Goal: Transaction & Acquisition: Purchase product/service

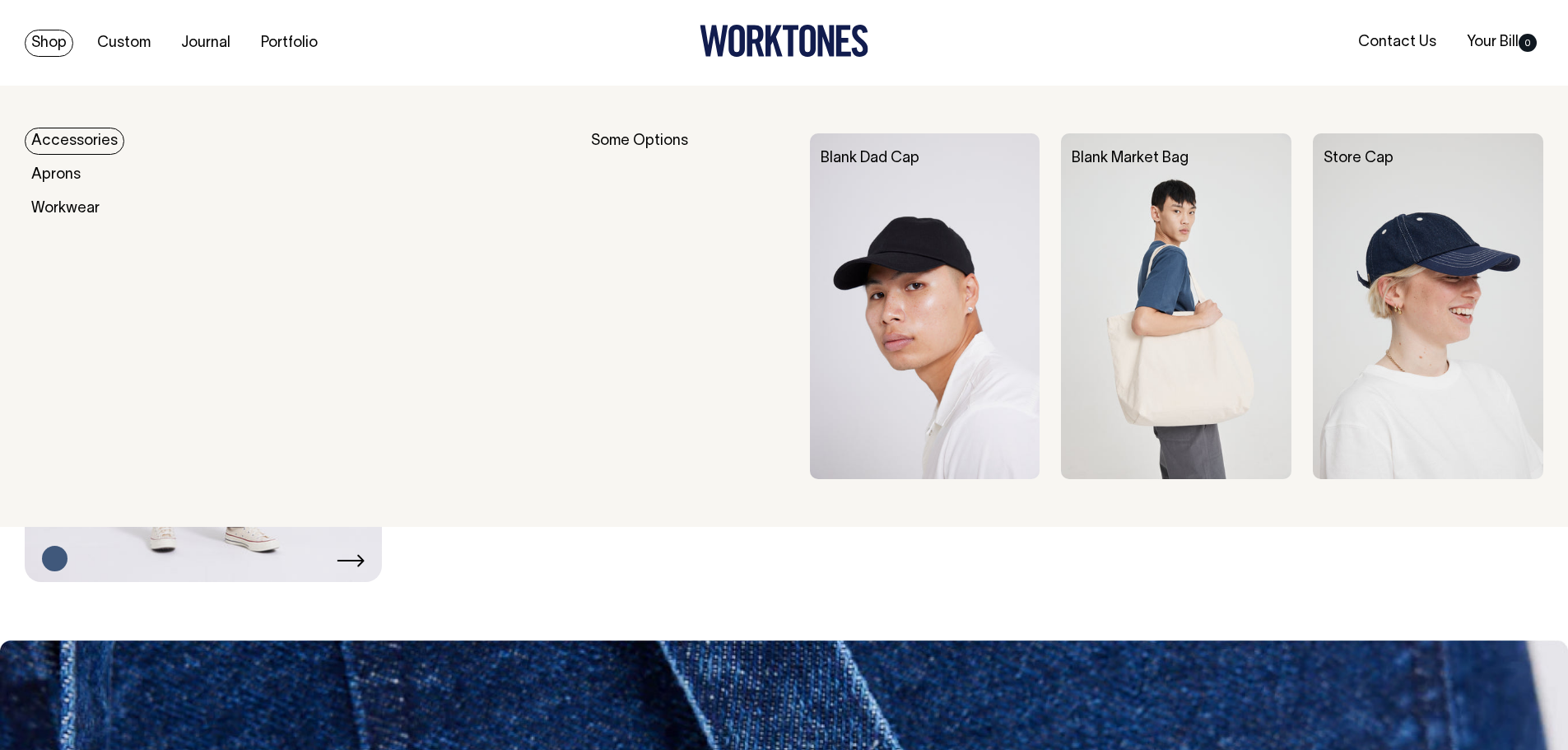
scroll to position [1070, 0]
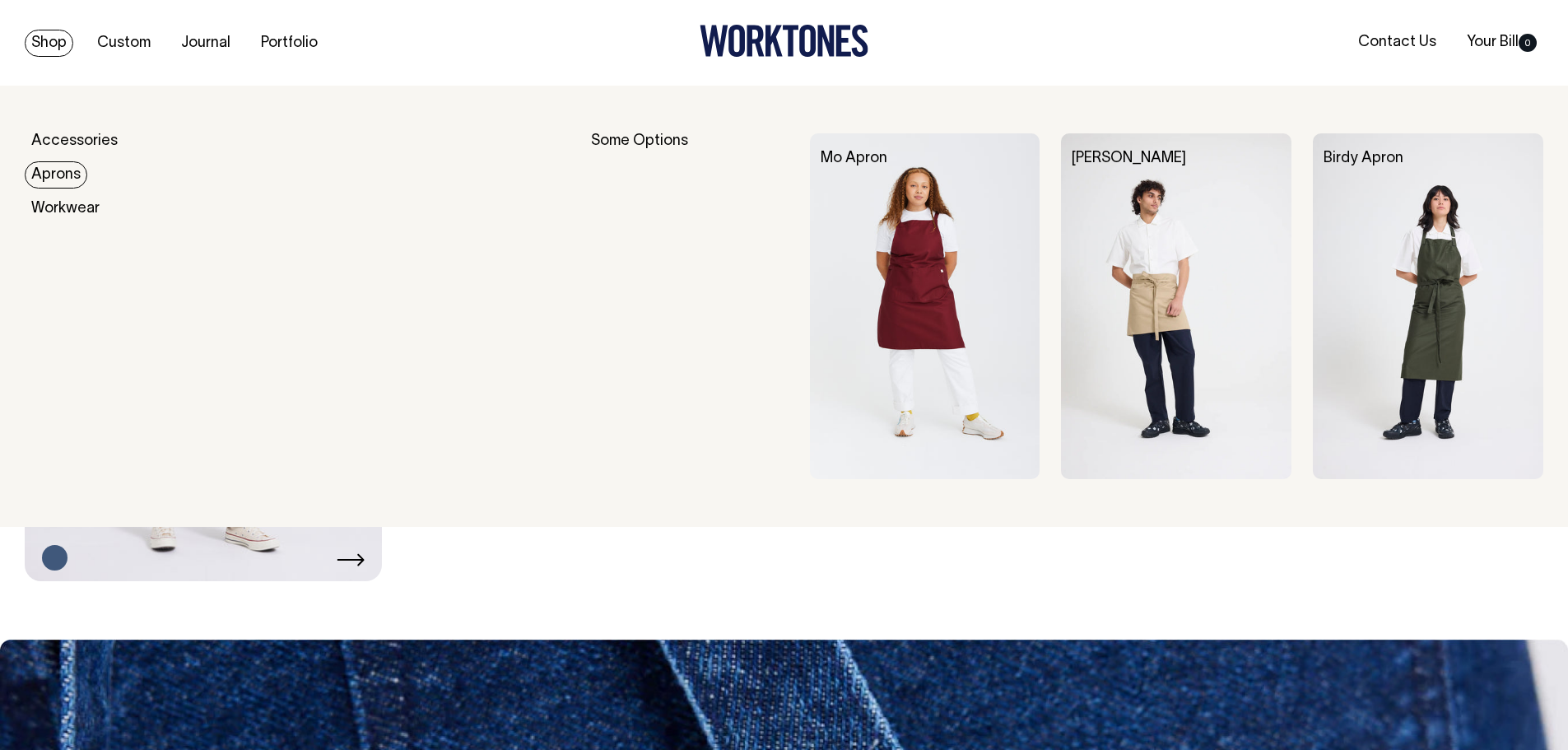
click at [65, 170] on link "Aprons" at bounding box center [56, 174] width 63 height 27
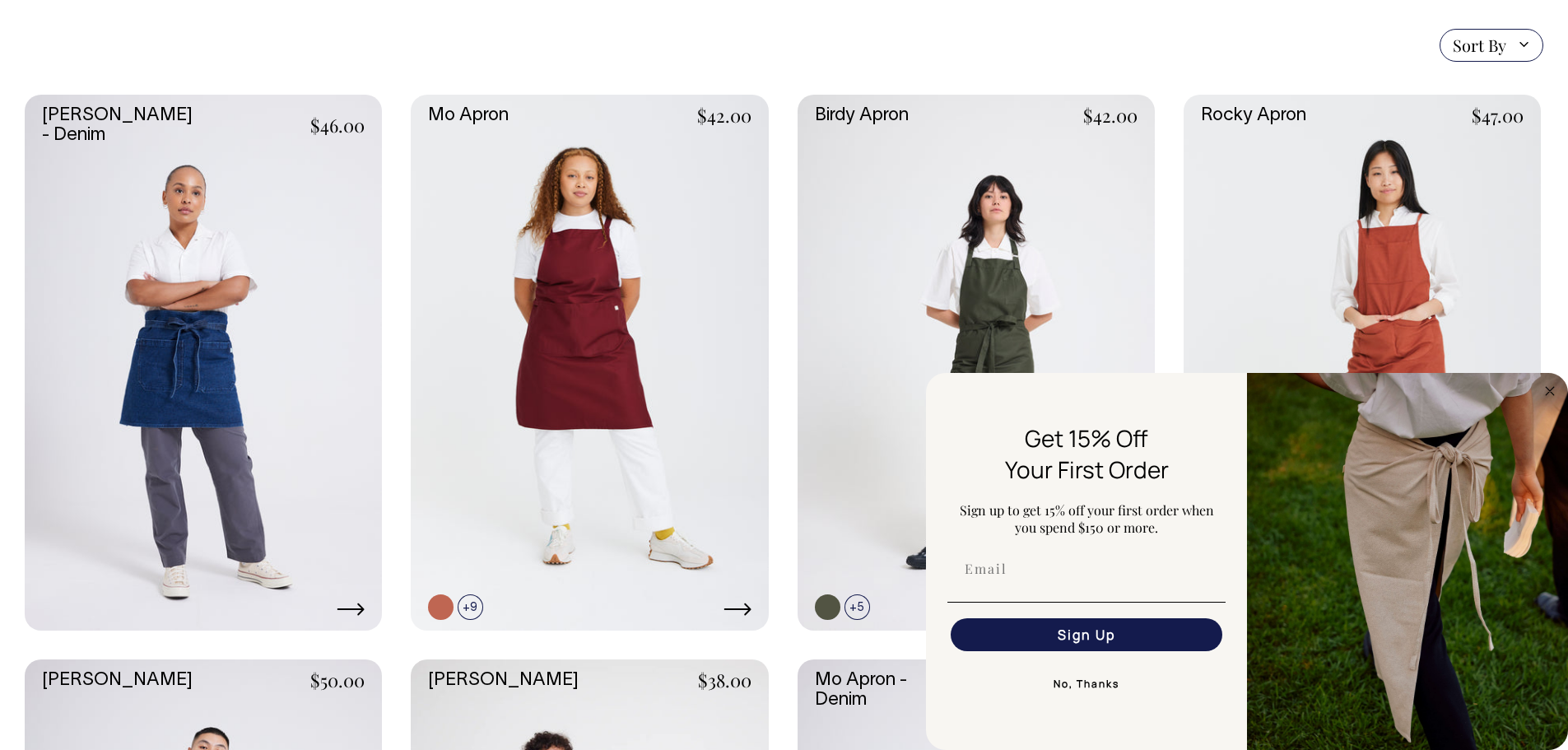
click at [1085, 677] on button "No, Thanks" at bounding box center [1086, 683] width 278 height 33
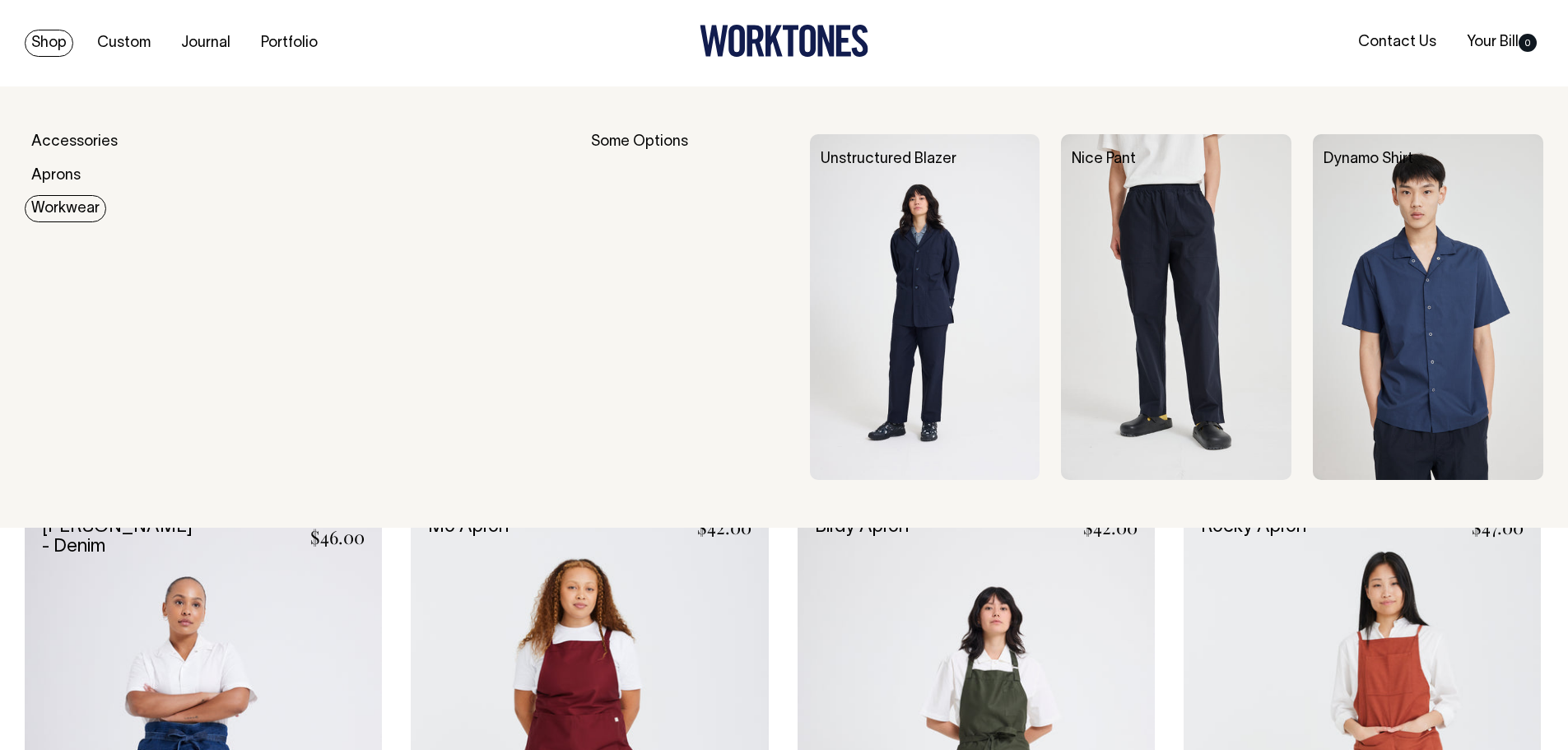
click at [83, 204] on link "Workwear" at bounding box center [65, 209] width 82 height 27
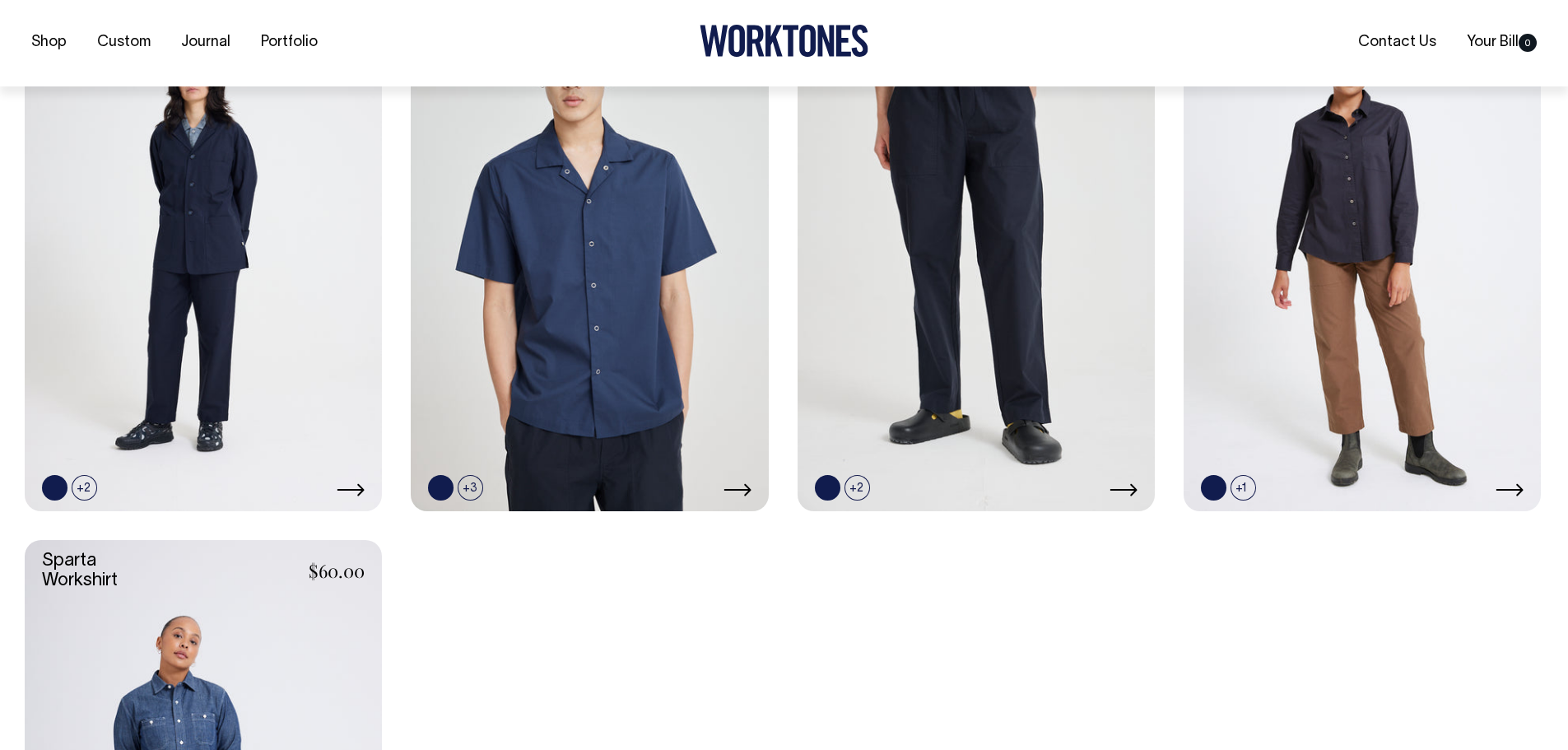
scroll to position [576, 0]
click at [0, 0] on link at bounding box center [0, 0] width 0 height 0
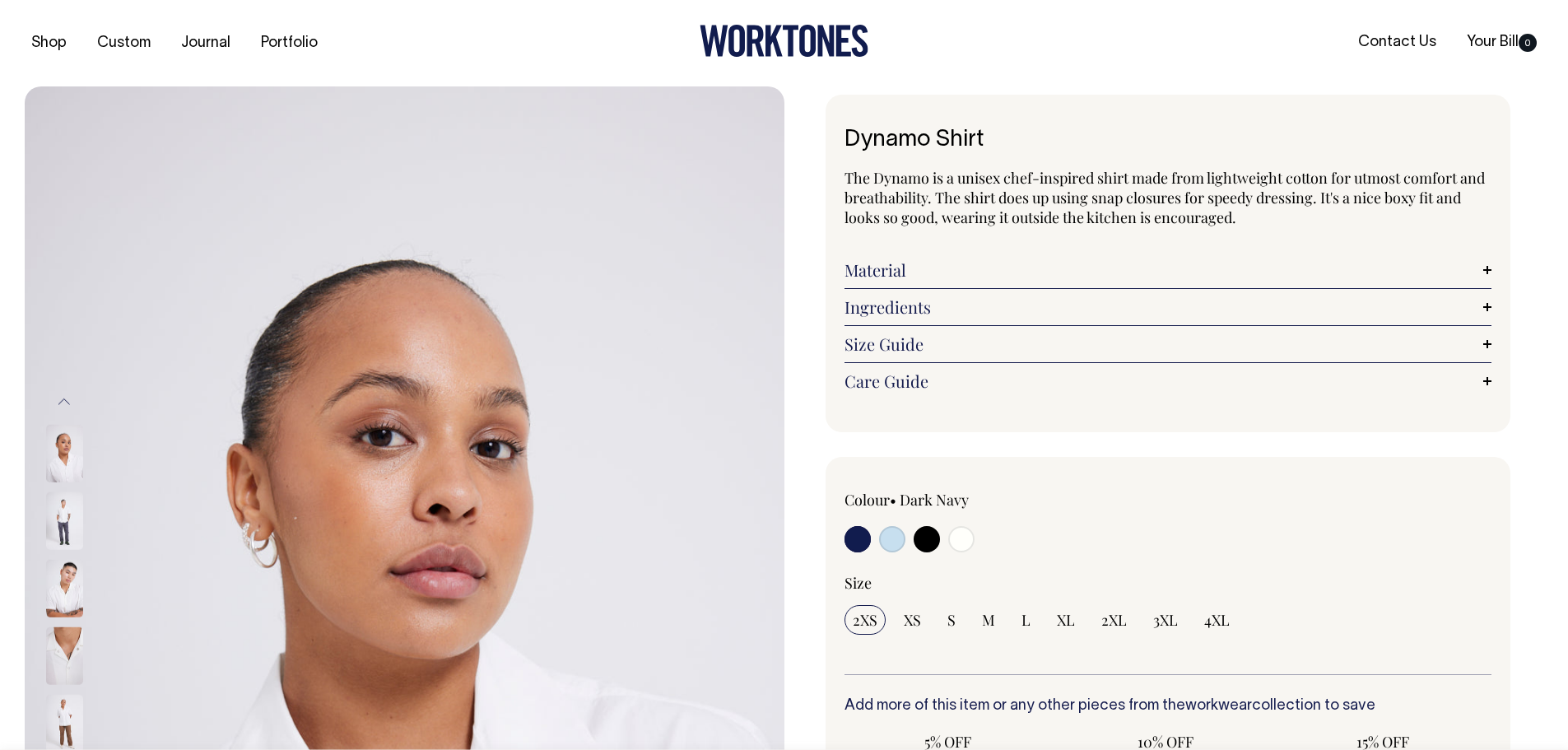
radio input "true"
select select "Off-White"
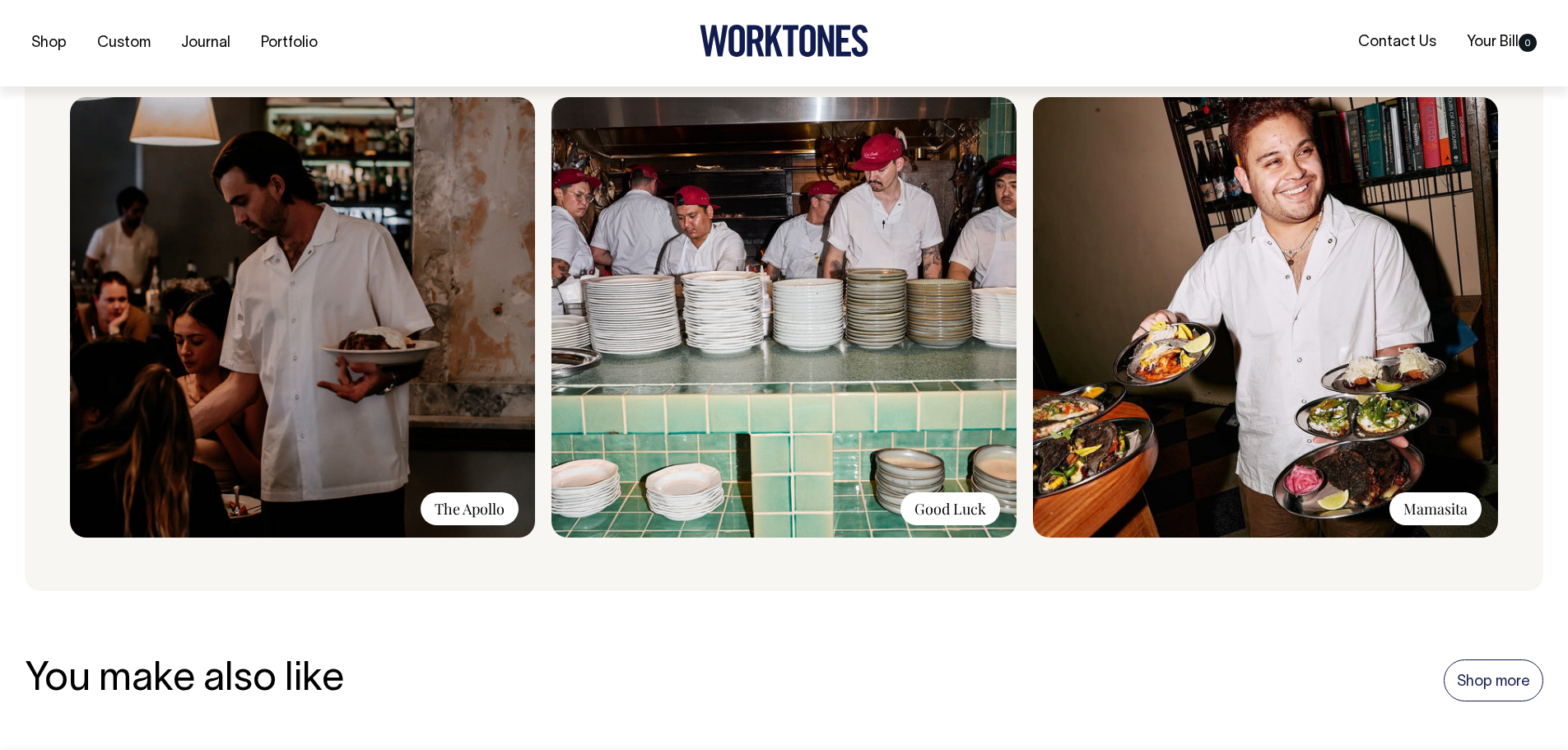
scroll to position [1317, 0]
